Goal: Task Accomplishment & Management: Manage account settings

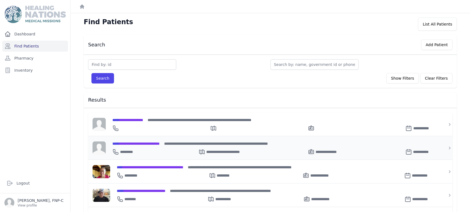
click at [132, 143] on span "**********" at bounding box center [135, 144] width 47 height 4
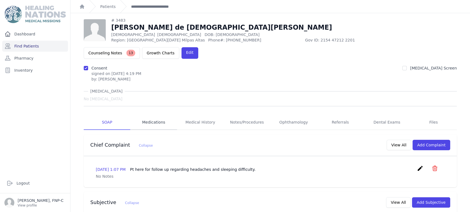
click at [146, 115] on link "Medications" at bounding box center [153, 122] width 47 height 15
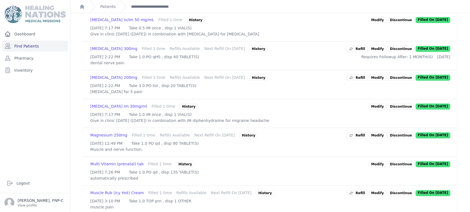
scroll to position [32, 0]
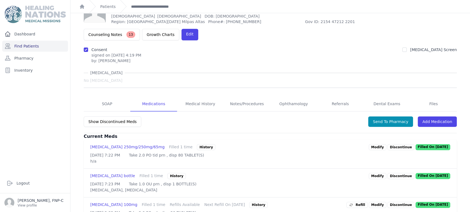
click at [388, 144] on p "Discontinue" at bounding box center [400, 147] width 27 height 6
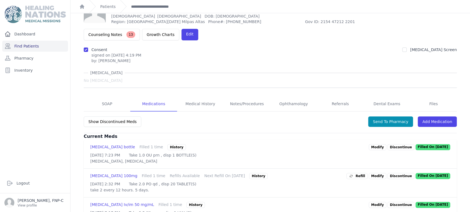
click at [388, 144] on p "Discontinue" at bounding box center [400, 147] width 27 height 6
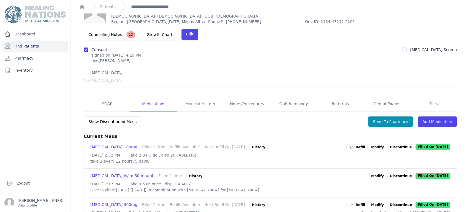
click at [390, 144] on p "Discontinue" at bounding box center [400, 147] width 27 height 6
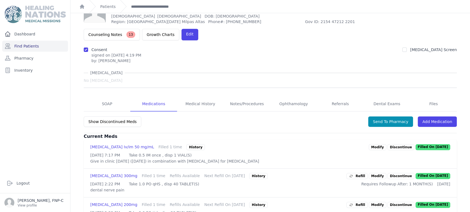
click at [389, 144] on p "Discontinue" at bounding box center [400, 147] width 27 height 6
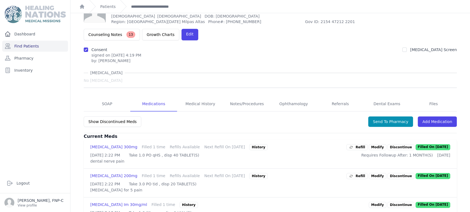
click at [389, 144] on p "Discontinue" at bounding box center [400, 147] width 27 height 6
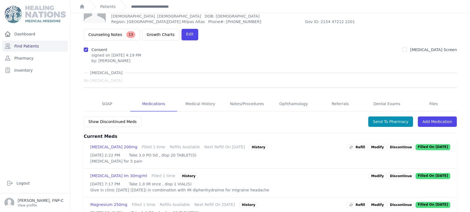
click at [388, 144] on p "Discontinue" at bounding box center [400, 147] width 27 height 6
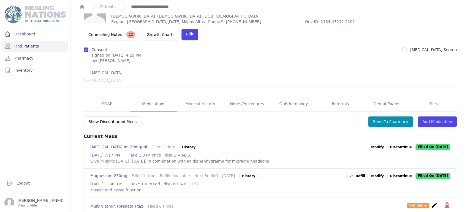
click at [388, 144] on p "Discontinue" at bounding box center [400, 147] width 27 height 6
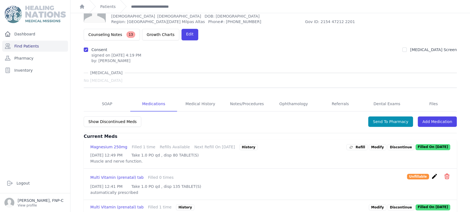
click at [443, 173] on icon "icon" at bounding box center [446, 176] width 7 height 7
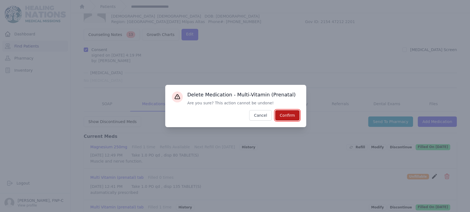
click at [285, 115] on button "Confirm" at bounding box center [287, 115] width 24 height 10
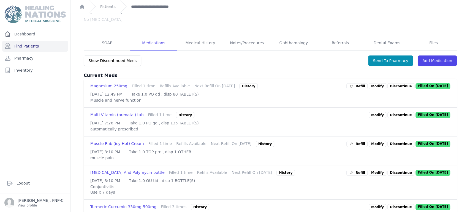
scroll to position [0, 0]
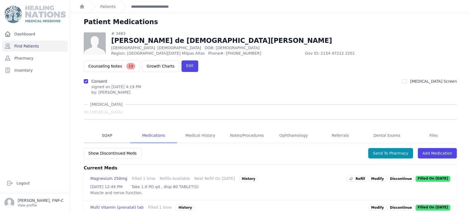
click at [105, 129] on link "SOAP" at bounding box center [107, 136] width 47 height 15
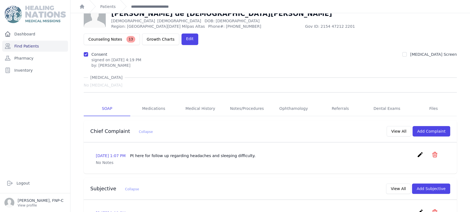
scroll to position [1, 0]
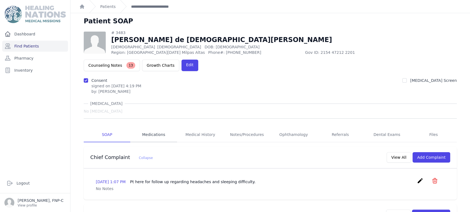
click at [157, 128] on link "Medications" at bounding box center [153, 135] width 47 height 15
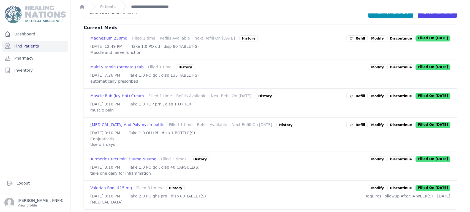
scroll to position [159, 0]
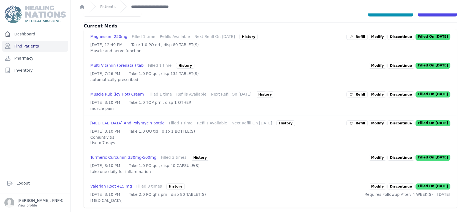
click at [169, 184] on div "History" at bounding box center [175, 187] width 18 height 6
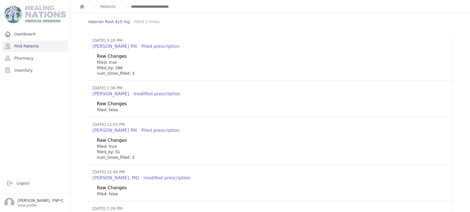
scroll to position [0, 0]
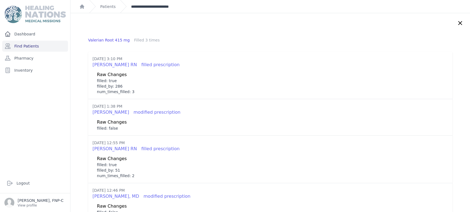
click at [156, 7] on link "**********" at bounding box center [155, 7] width 48 height 6
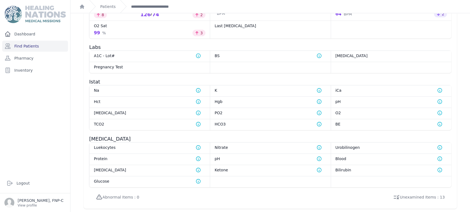
scroll to position [446, 0]
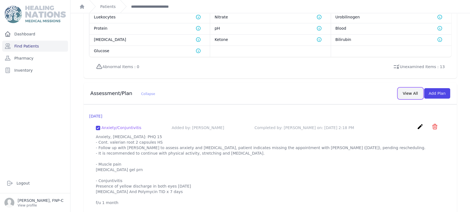
click at [409, 88] on button "View All" at bounding box center [410, 93] width 24 height 10
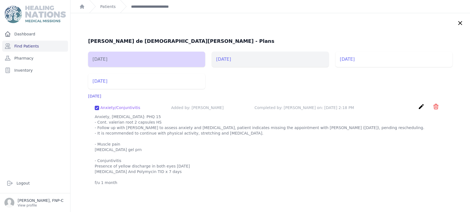
click at [231, 58] on li "2025-Jul-17" at bounding box center [270, 59] width 117 height 15
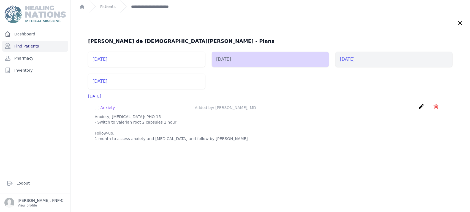
click at [343, 59] on li "2025-Mar-13" at bounding box center [393, 59] width 117 height 15
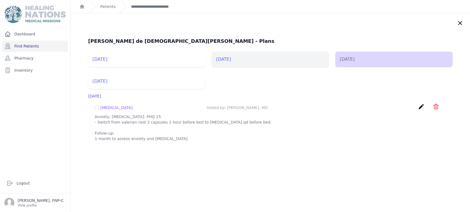
click at [219, 59] on li "2025-Jul-17" at bounding box center [270, 59] width 117 height 15
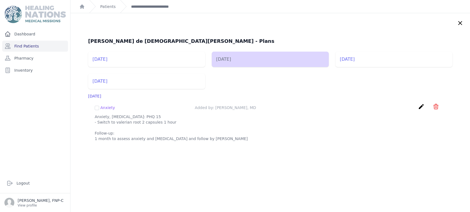
click at [458, 24] on icon at bounding box center [459, 22] width 3 height 3
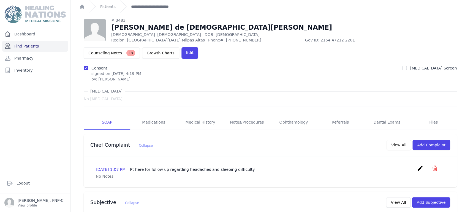
click at [24, 46] on link "Find Patients" at bounding box center [35, 46] width 66 height 11
